Goal: Find specific page/section: Find specific page/section

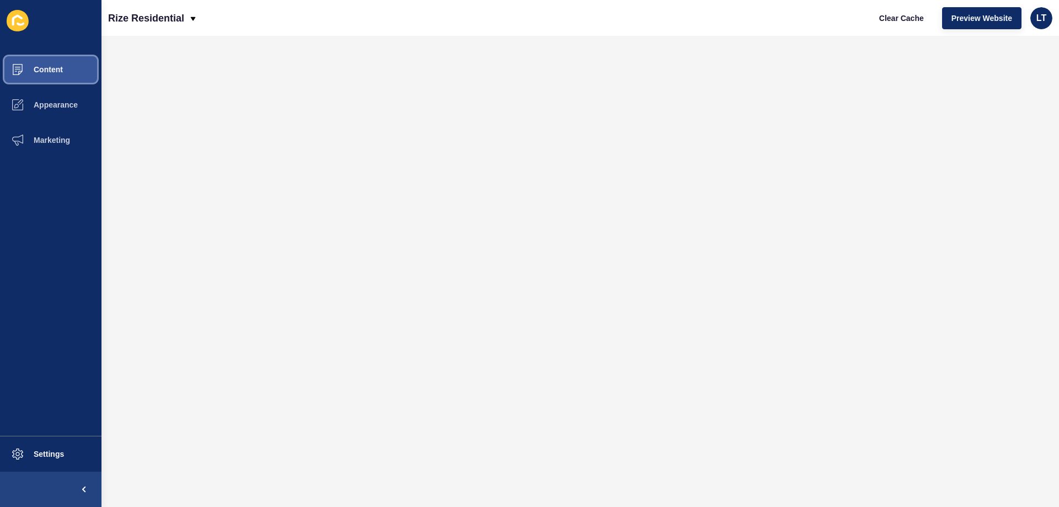
click at [67, 63] on button "Content" at bounding box center [51, 69] width 102 height 35
click at [56, 68] on span "Content" at bounding box center [30, 69] width 65 height 9
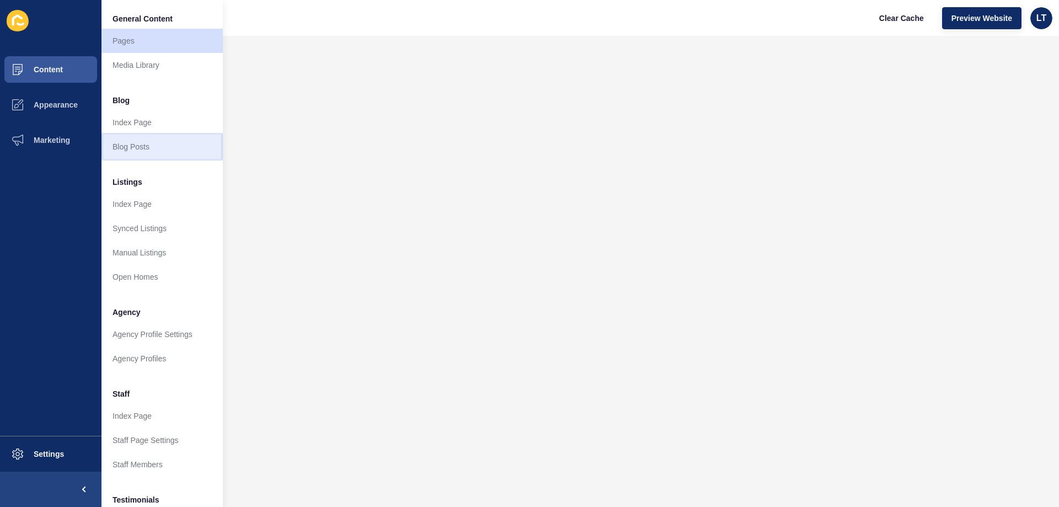
click at [138, 141] on link "Blog Posts" at bounding box center [162, 147] width 121 height 24
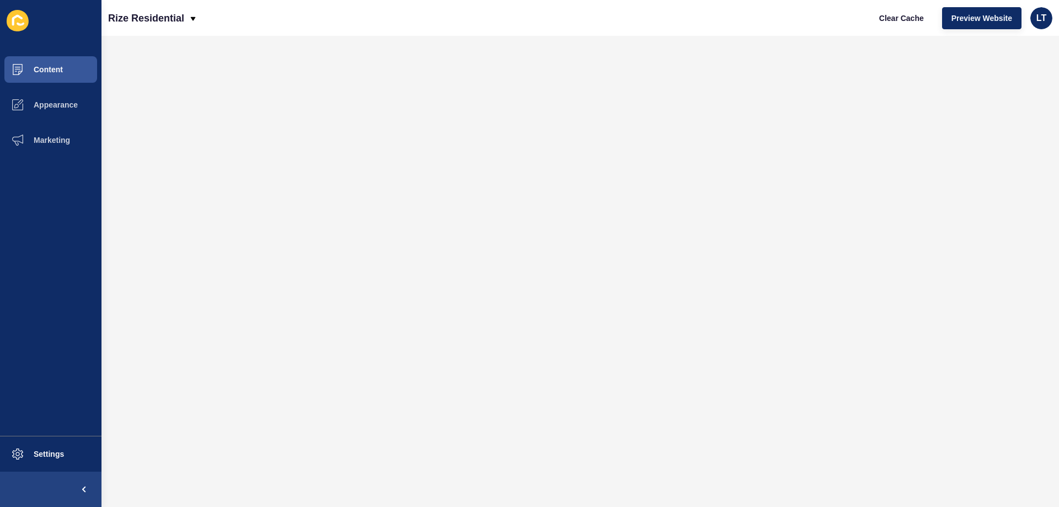
click at [494, 33] on div "Rize Residential Clear Cache Preview Website LT" at bounding box center [581, 18] width 958 height 36
click at [62, 450] on span "Settings" at bounding box center [31, 454] width 66 height 9
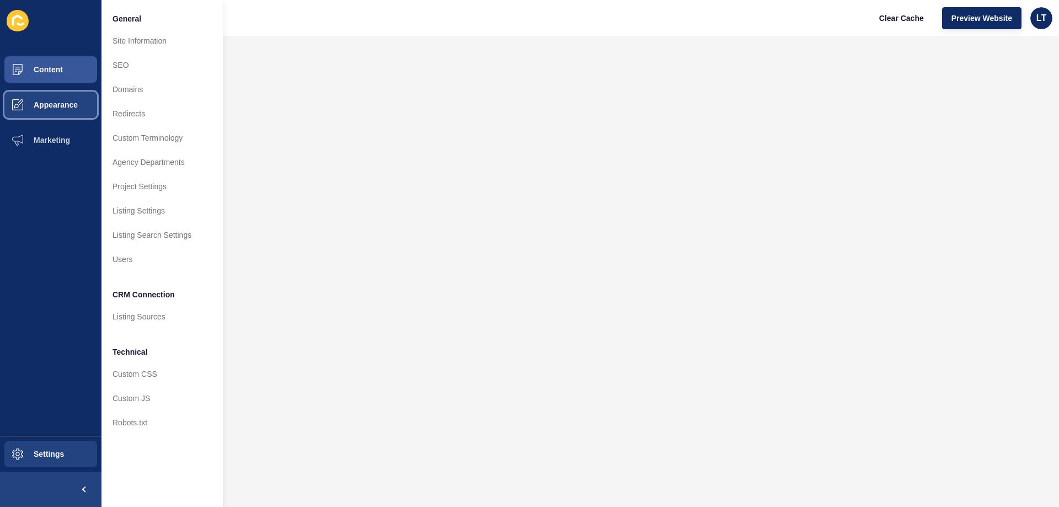
click at [41, 96] on button "Appearance" at bounding box center [51, 104] width 102 height 35
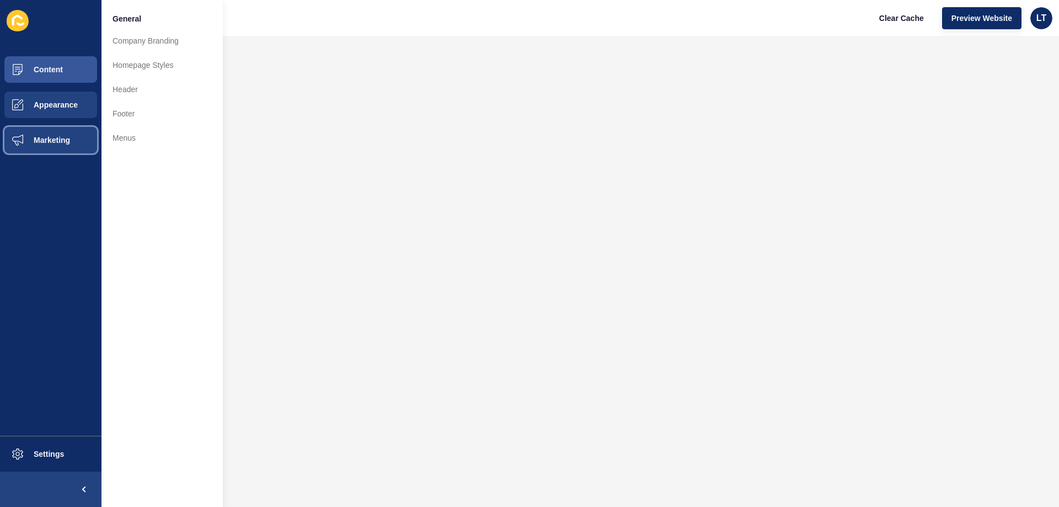
click at [42, 135] on button "Marketing" at bounding box center [51, 139] width 102 height 35
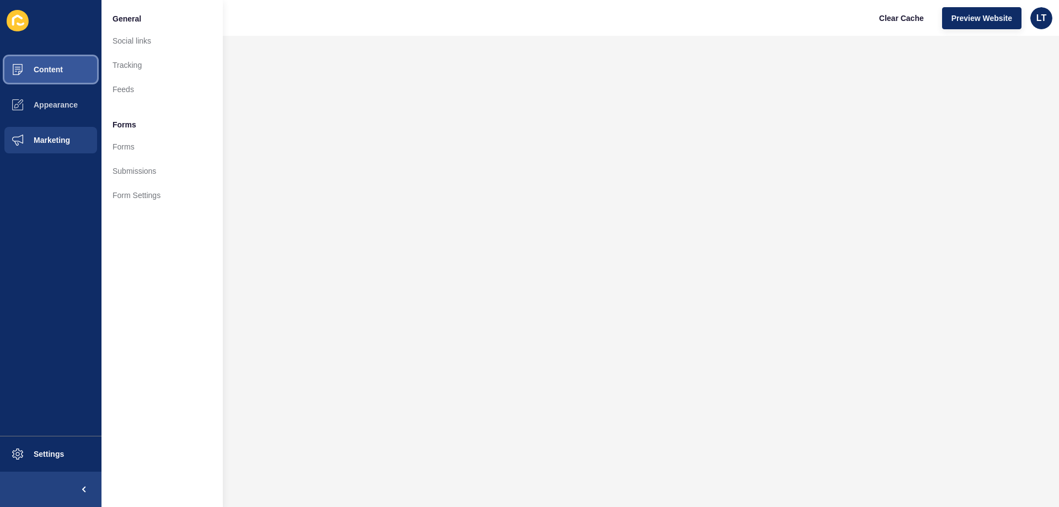
click at [47, 67] on span "Content" at bounding box center [30, 69] width 65 height 9
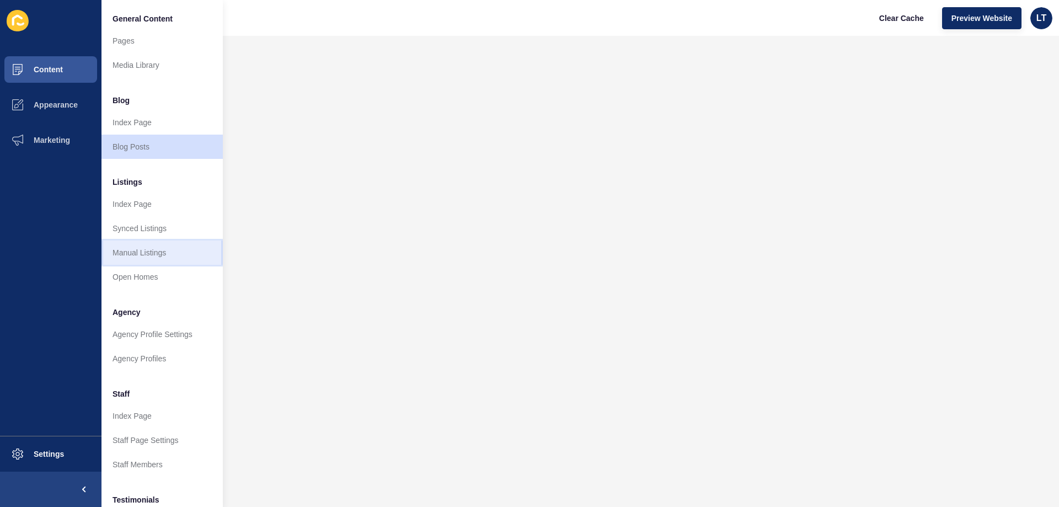
click at [153, 249] on link "Manual Listings" at bounding box center [162, 253] width 121 height 24
